Goal: Find specific page/section: Find specific page/section

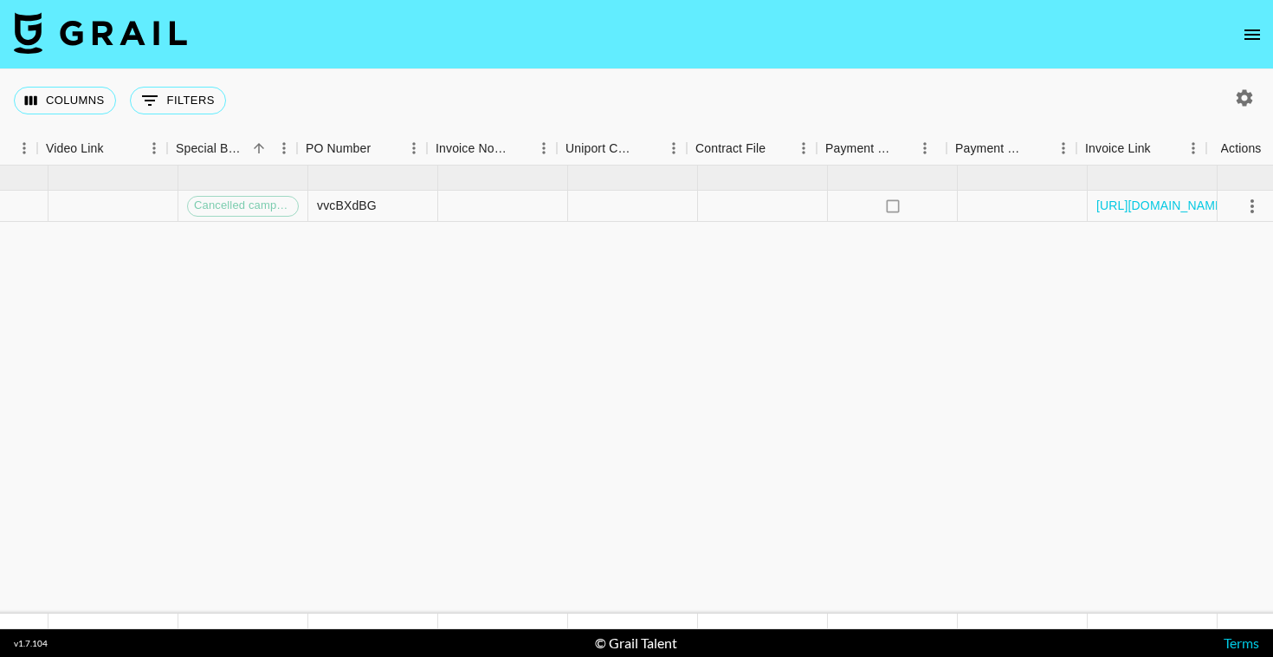
scroll to position [0, 1602]
click at [1233, 205] on icon "select merge strategy" at bounding box center [1238, 206] width 21 height 21
click at [1140, 209] on link "https://in.xero.com/HpPoKI68QYWTE3ZyF1Uq9jG4n2HRYPeQiBDioquv" at bounding box center [1148, 205] width 131 height 17
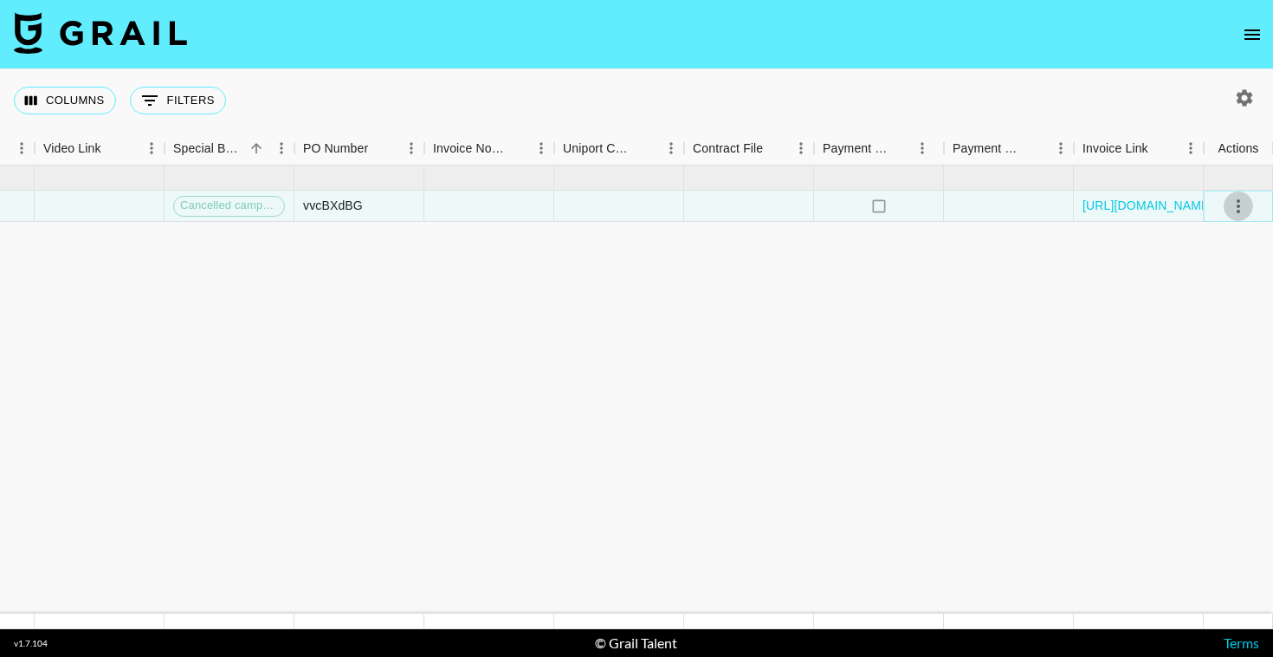
click at [1243, 211] on icon "select merge strategy" at bounding box center [1238, 206] width 21 height 21
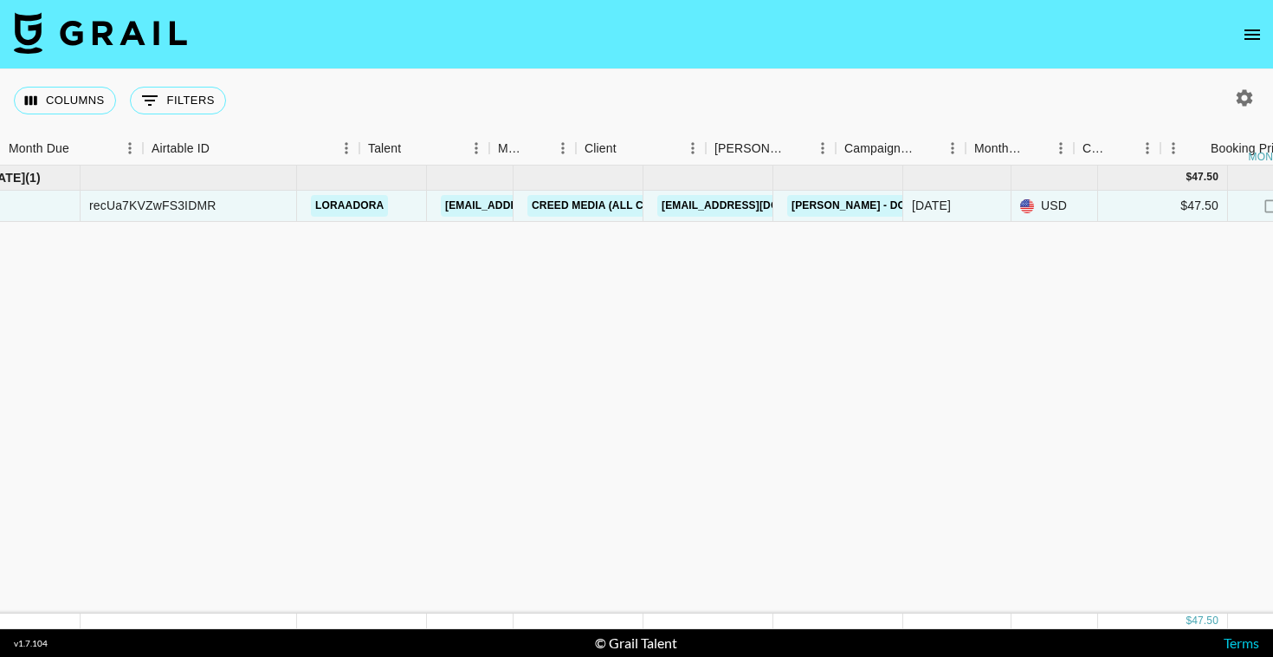
scroll to position [0, 0]
